Goal: Task Accomplishment & Management: Manage account settings

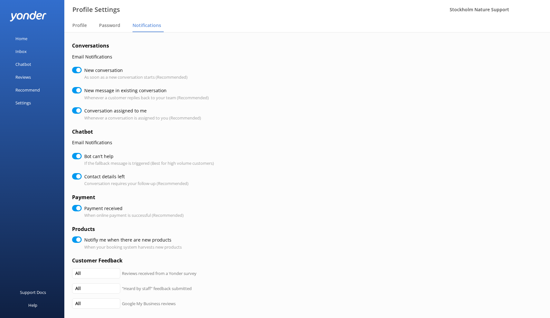
checkbox input "true"
click at [78, 154] on input "Bot can’t help" at bounding box center [77, 156] width 10 height 6
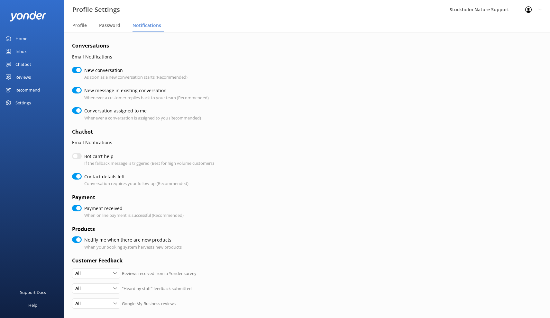
checkbox input "false"
checkbox input "true"
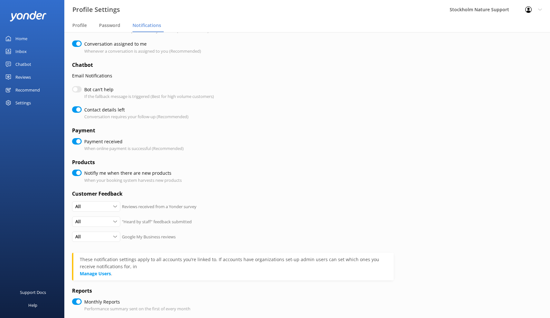
scroll to position [70, 0]
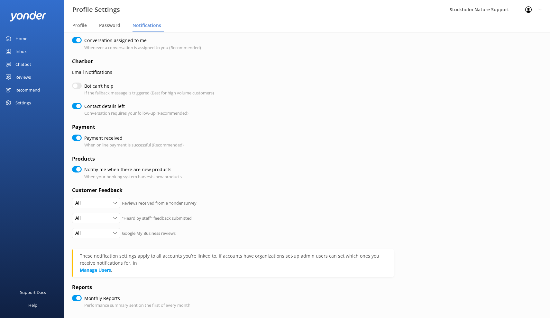
click at [78, 166] on input "Notifiy me when there are new products" at bounding box center [77, 169] width 10 height 6
checkbox input "false"
checkbox input "true"
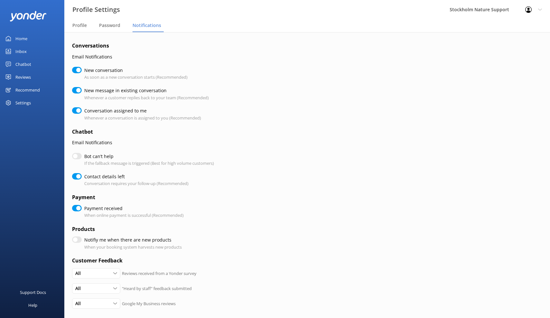
scroll to position [0, 0]
click at [77, 237] on input "Notifiy me when there are new products" at bounding box center [77, 240] width 10 height 6
checkbox input "true"
click at [76, 70] on input "New conversation" at bounding box center [77, 70] width 10 height 6
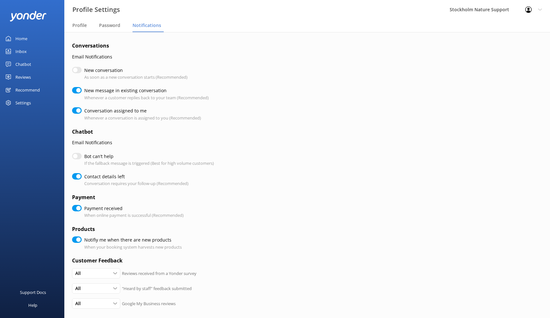
checkbox input "false"
checkbox input "true"
click at [78, 91] on input "New message in existing conversation" at bounding box center [77, 90] width 10 height 6
checkbox input "false"
click at [107, 26] on span "Password" at bounding box center [109, 25] width 21 height 6
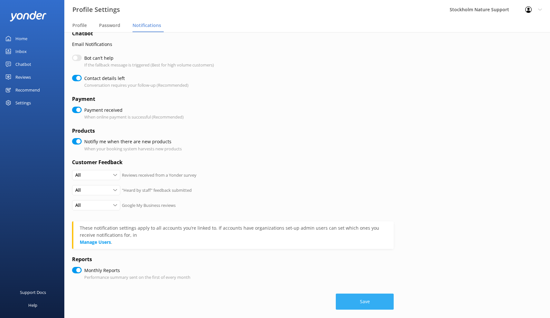
scroll to position [98, 0]
click at [351, 297] on button "Save" at bounding box center [365, 303] width 58 height 16
click at [78, 114] on input "Payment received" at bounding box center [77, 110] width 10 height 6
click at [76, 114] on input "Payment received" at bounding box center [77, 110] width 10 height 6
checkbox input "true"
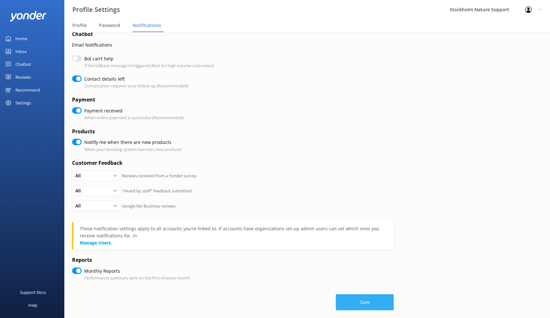
click at [348, 295] on button "Save" at bounding box center [365, 303] width 58 height 16
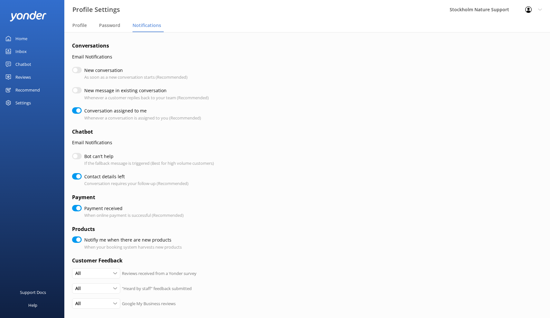
scroll to position [0, 0]
click at [81, 25] on span "Profile" at bounding box center [79, 25] width 14 height 6
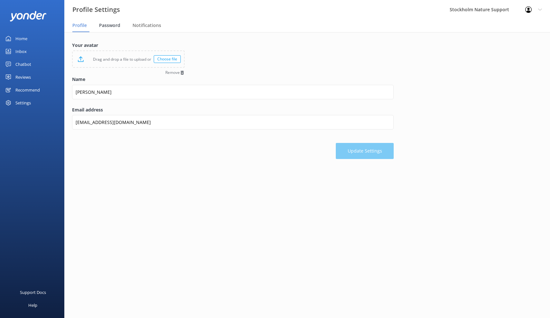
click at [107, 27] on span "Password" at bounding box center [109, 25] width 21 height 6
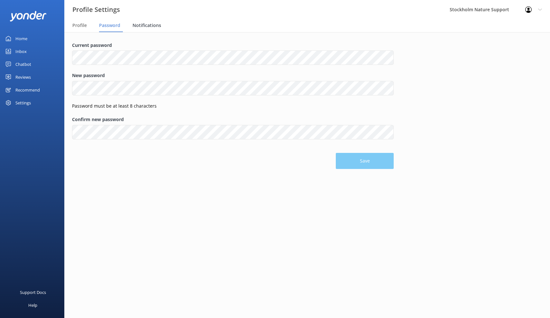
click at [146, 26] on span "Notifications" at bounding box center [147, 25] width 29 height 6
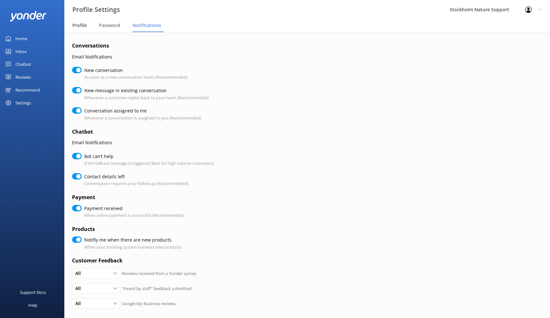
click at [81, 23] on span "Profile" at bounding box center [79, 25] width 14 height 6
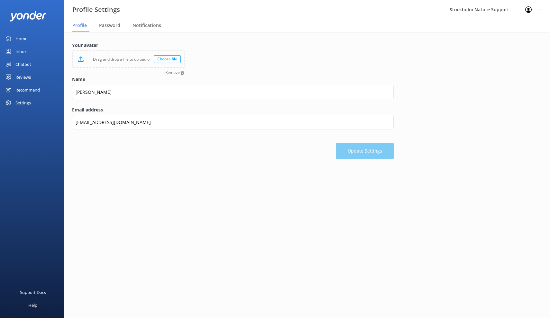
click at [22, 75] on div "Reviews" at bounding box center [22, 77] width 15 height 13
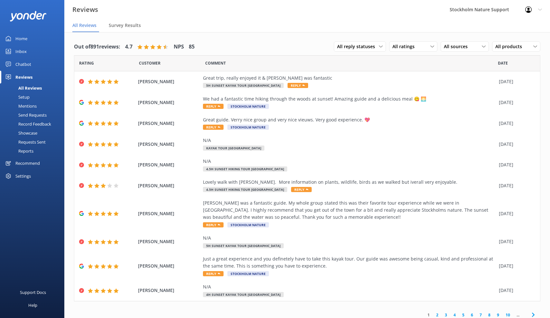
click at [23, 65] on div "Chatbot" at bounding box center [23, 64] width 16 height 13
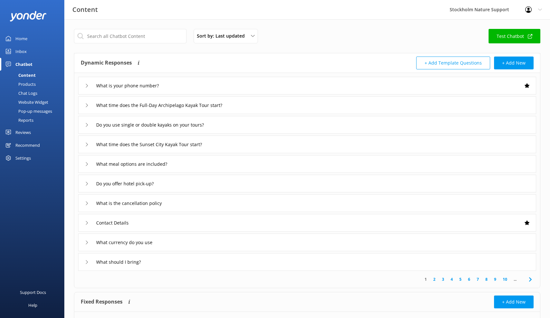
click at [24, 158] on div "Settings" at bounding box center [22, 158] width 15 height 13
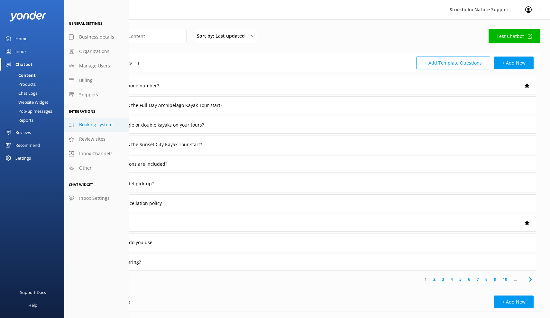
click at [93, 125] on span "Booking system" at bounding box center [95, 124] width 33 height 7
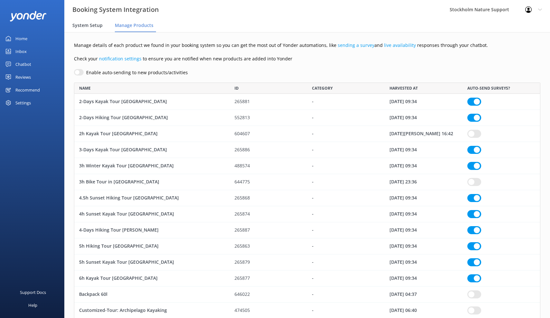
click at [90, 26] on span "System Setup" at bounding box center [87, 25] width 30 height 6
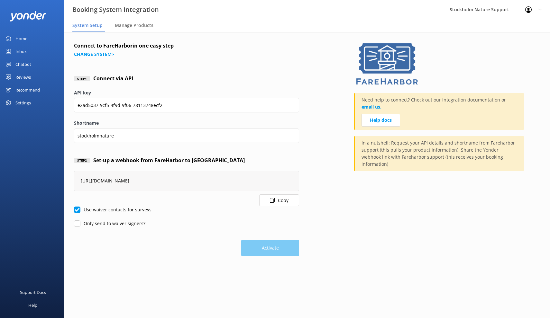
click at [77, 223] on input "Only send to waiver signers?" at bounding box center [77, 224] width 6 height 6
checkbox input "false"
click at [23, 65] on div "Chatbot" at bounding box center [23, 64] width 16 height 13
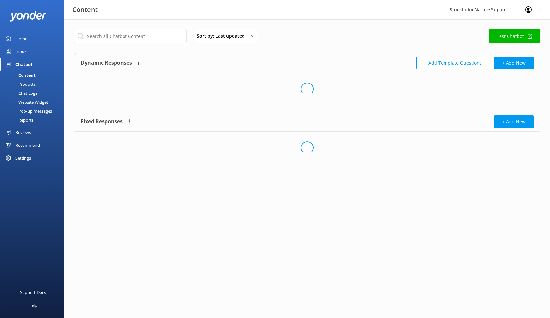
click at [23, 52] on div "Inbox" at bounding box center [20, 51] width 11 height 13
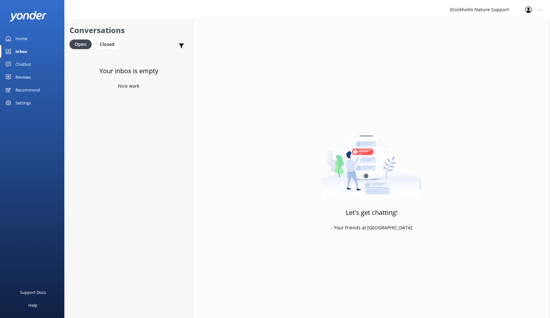
click at [22, 63] on div "Chatbot" at bounding box center [23, 64] width 16 height 13
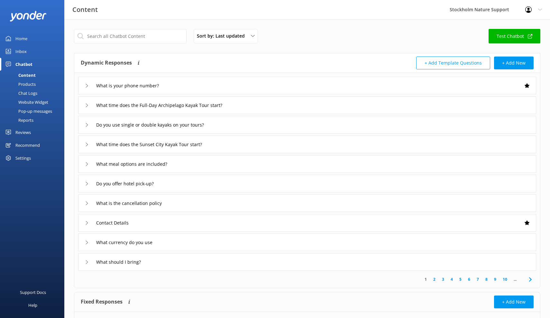
click at [27, 134] on div "Reviews" at bounding box center [22, 132] width 15 height 13
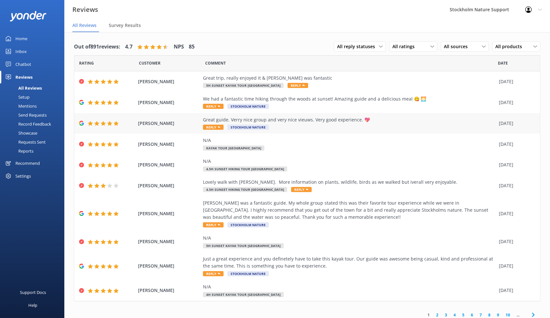
click at [163, 125] on span "[PERSON_NAME]" at bounding box center [169, 123] width 62 height 7
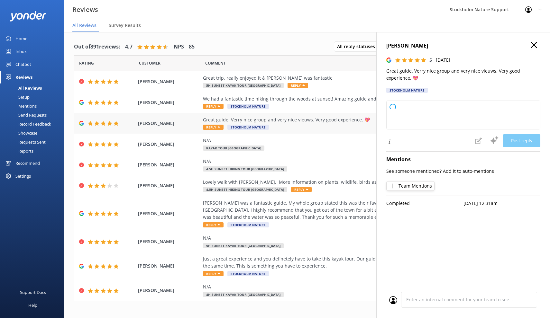
type textarea "Thank you so much for your wonderful feedback! We're thrilled you enjoyed the g…"
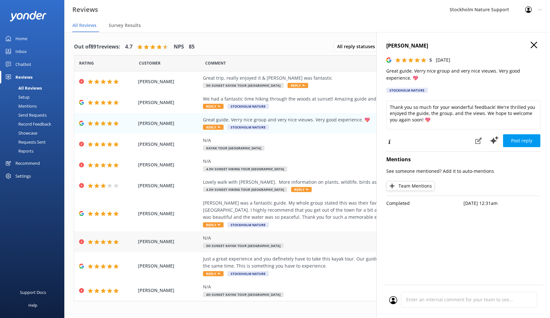
click at [165, 238] on span "[PERSON_NAME]" at bounding box center [169, 241] width 62 height 7
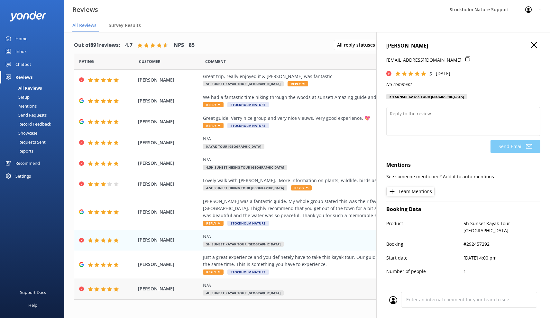
scroll to position [1, 0]
click at [535, 44] on use "button" at bounding box center [534, 45] width 6 height 6
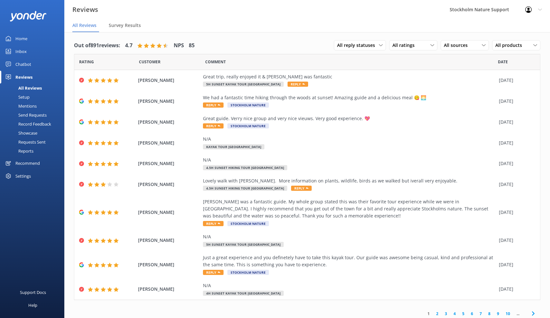
click at [438, 311] on link "2" at bounding box center [437, 314] width 9 height 6
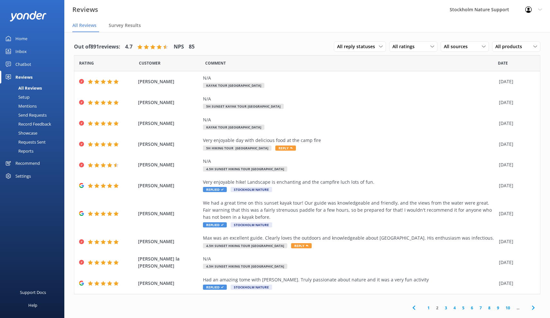
click at [446, 307] on link "3" at bounding box center [446, 308] width 9 height 6
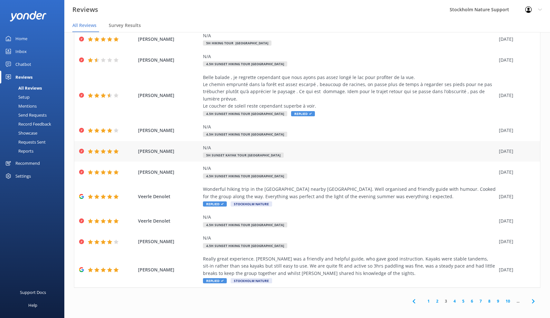
scroll to position [13, 0]
click at [245, 219] on div "N/A 4.5h Sunset Hiking Tour [GEOGRAPHIC_DATA]" at bounding box center [349, 221] width 293 height 14
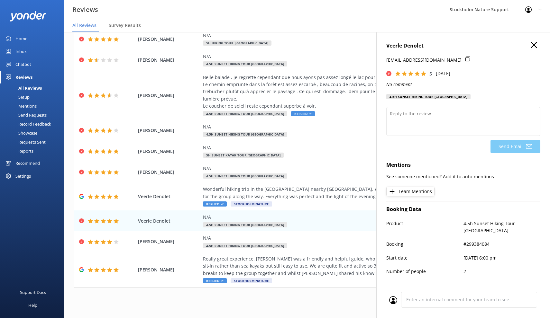
click at [533, 46] on use "button" at bounding box center [534, 45] width 6 height 6
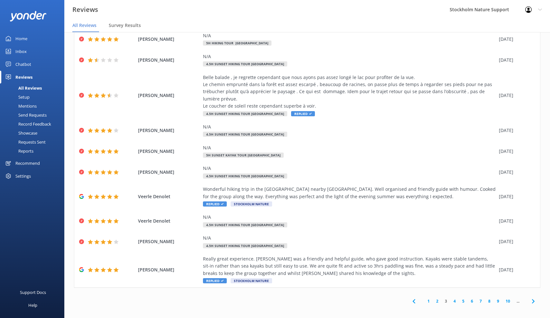
click at [455, 298] on link "4" at bounding box center [454, 301] width 9 height 6
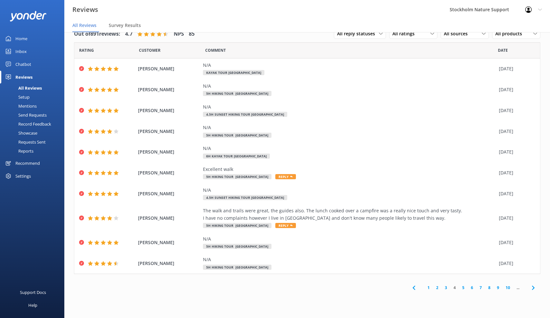
click at [464, 285] on link "5" at bounding box center [463, 288] width 9 height 6
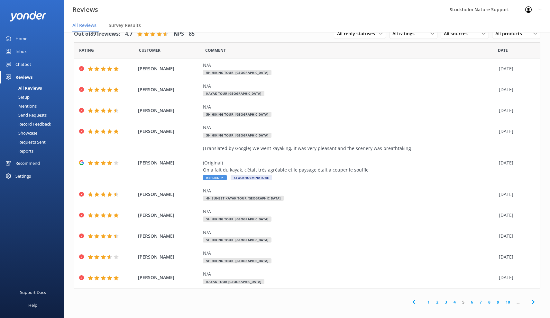
click at [28, 176] on div "Settings" at bounding box center [22, 176] width 15 height 13
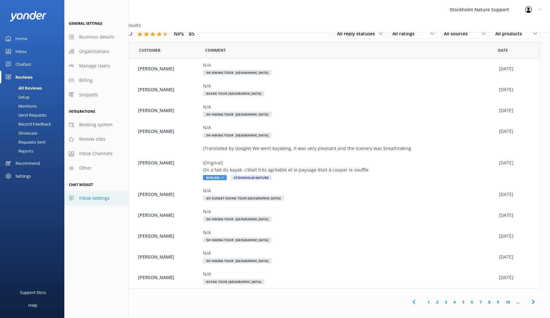
click at [93, 199] on span "Inbox Settings" at bounding box center [94, 198] width 31 height 7
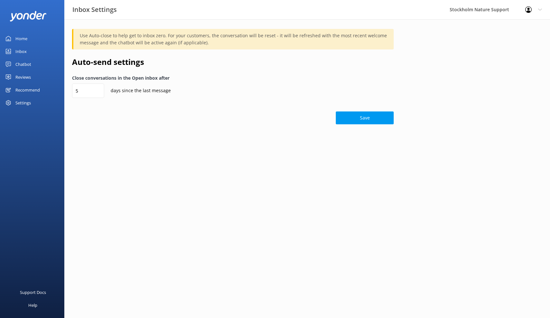
click at [26, 102] on div "Settings" at bounding box center [22, 102] width 15 height 13
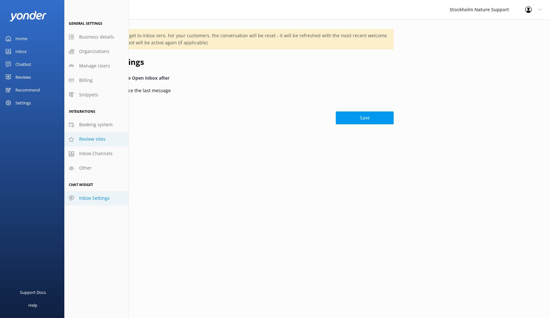
click at [95, 137] on span "Review sites" at bounding box center [92, 139] width 26 height 7
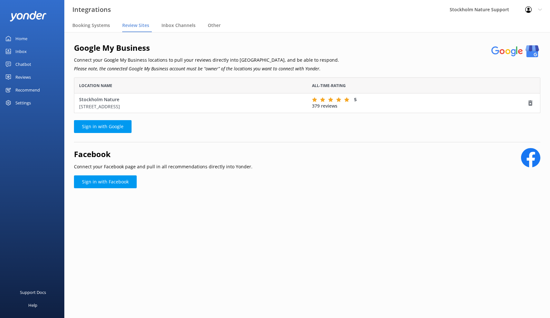
scroll to position [36, 466]
click at [28, 103] on div "Settings" at bounding box center [22, 102] width 15 height 13
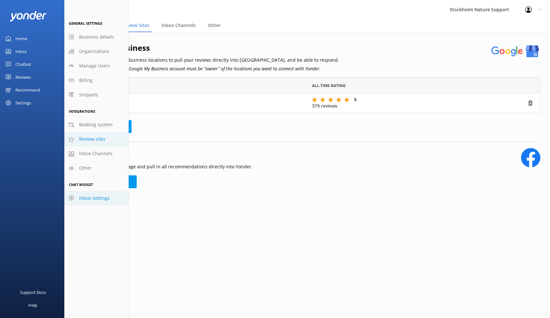
click at [94, 197] on span "Inbox Settings" at bounding box center [94, 198] width 31 height 7
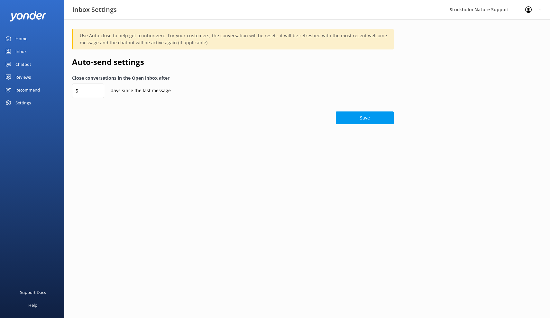
click at [539, 11] on icon at bounding box center [540, 10] width 4 height 4
click at [527, 29] on link "Profile Settings" at bounding box center [518, 27] width 64 height 16
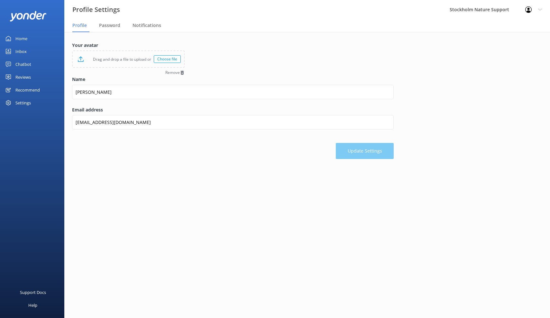
click at [28, 103] on div "Settings" at bounding box center [22, 102] width 15 height 13
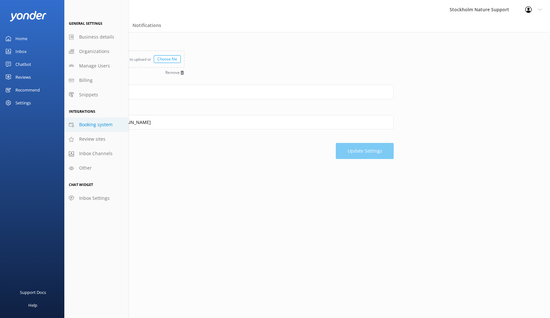
click at [89, 125] on span "Booking system" at bounding box center [95, 124] width 33 height 7
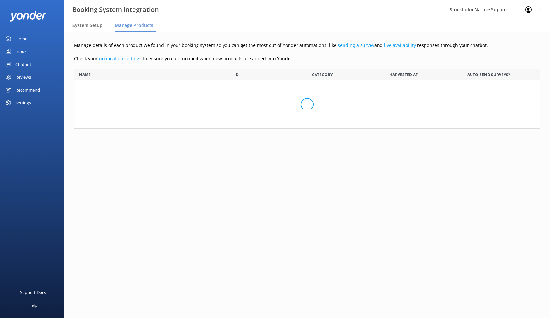
scroll to position [381, 466]
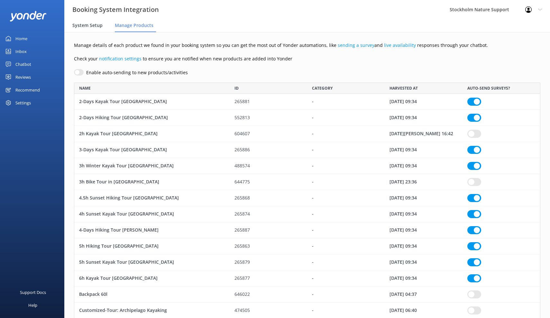
click at [94, 29] on div "System Setup" at bounding box center [88, 25] width 33 height 13
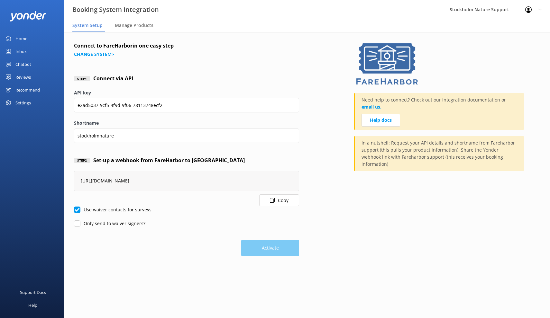
click at [77, 223] on input "Only send to waiver signers?" at bounding box center [77, 224] width 6 height 6
checkbox input "true"
click at [261, 249] on button "Activate" at bounding box center [270, 248] width 58 height 16
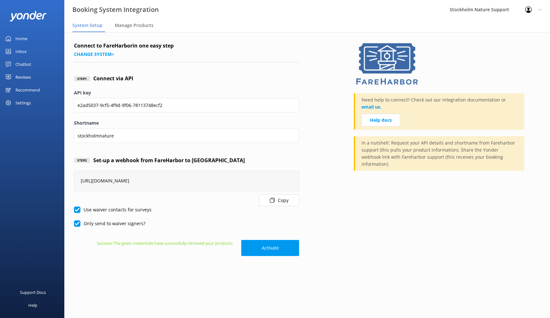
click at [22, 40] on div "Home" at bounding box center [21, 38] width 12 height 13
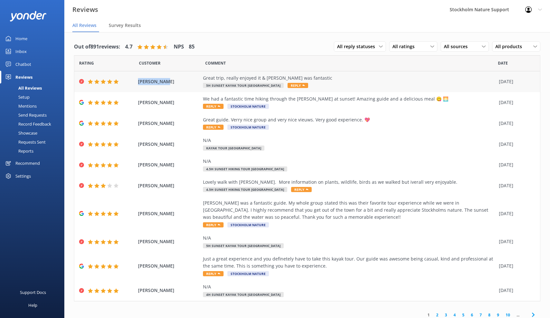
drag, startPoint x: 136, startPoint y: 83, endPoint x: 164, endPoint y: 84, distance: 27.4
click at [164, 84] on div "Jean Briggs Great trip, really enjoyed it & Jasmin was fantastic 5h Sunset Kaya…" at bounding box center [307, 81] width 466 height 21
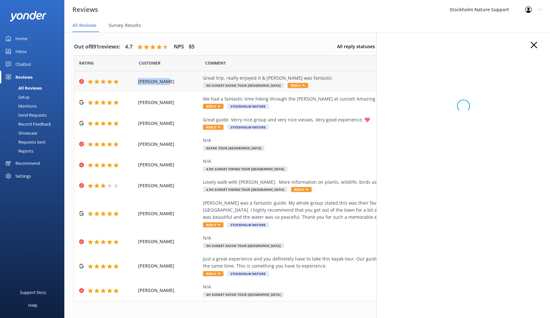
copy span "[PERSON_NAME]"
